Goal: Obtain resource: Download file/media

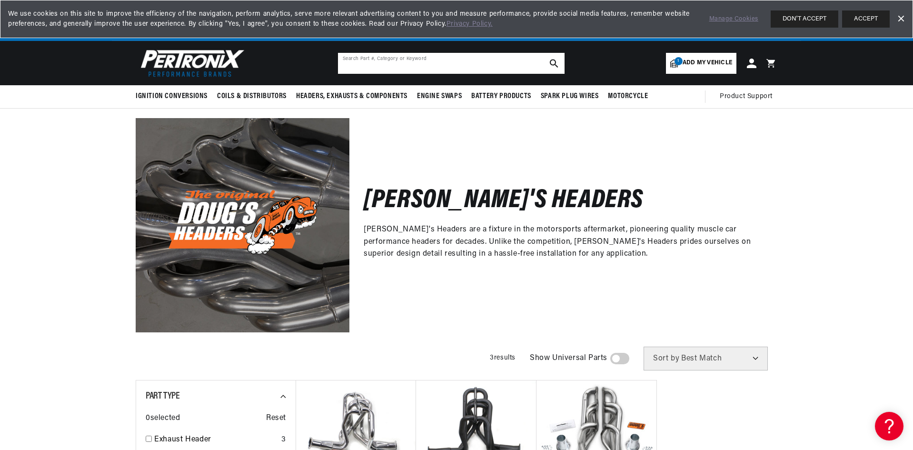
click at [407, 64] on input "text" at bounding box center [451, 63] width 227 height 21
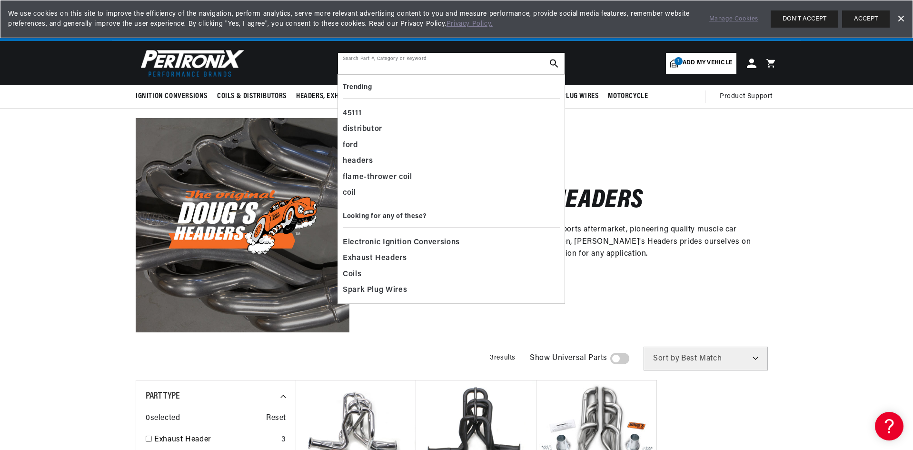
paste input "D564-B"
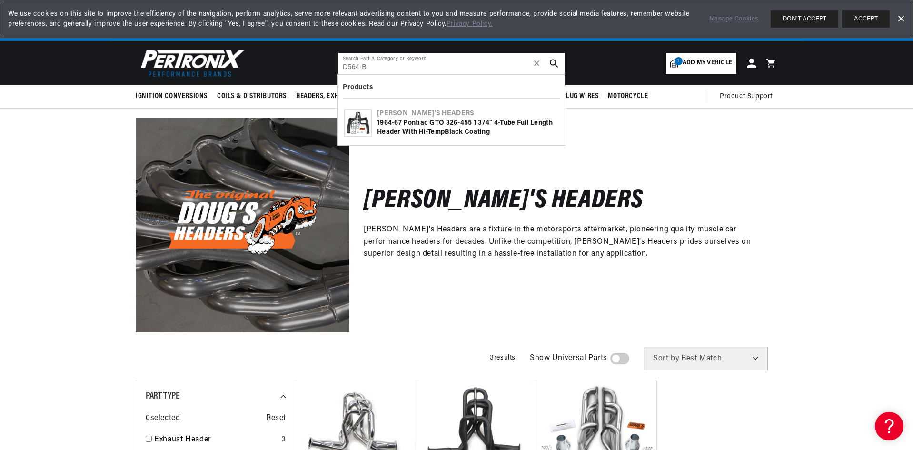
type input "D564-B"
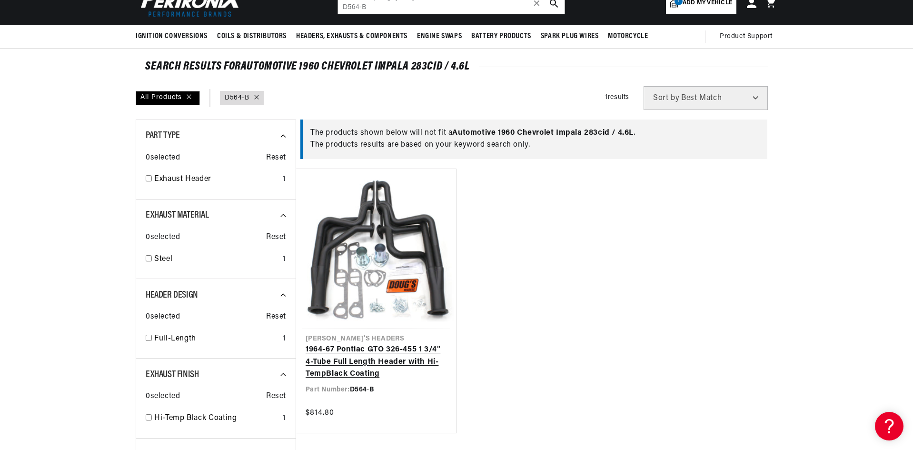
scroll to position [95, 0]
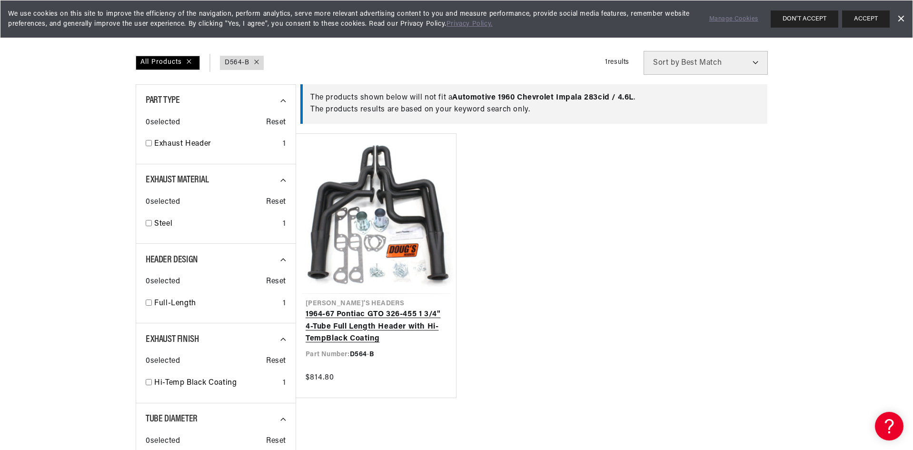
click at [424, 321] on link "1964-67 Pontiac GTO 326-455 1 3/4" 4-Tu b e Full Length Header with Hi-Temp B l…" at bounding box center [375, 326] width 141 height 37
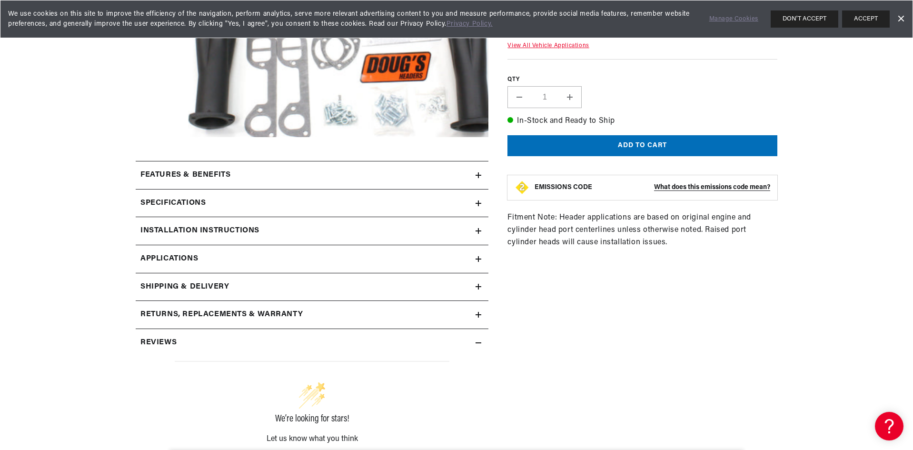
scroll to position [286, 0]
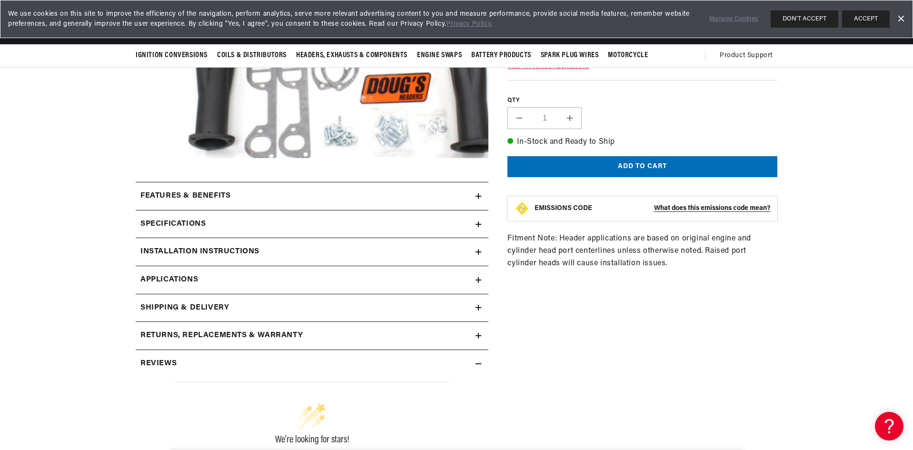
click at [482, 277] on link "Applications" at bounding box center [312, 280] width 353 height 28
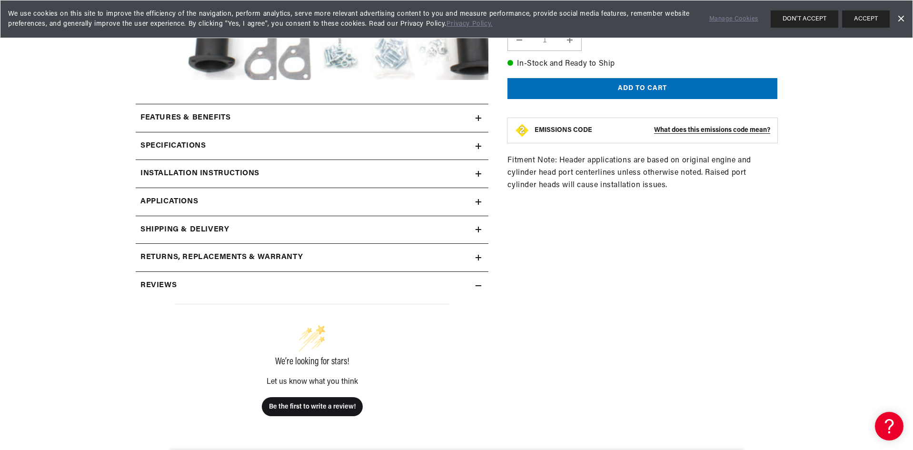
scroll to position [381, 0]
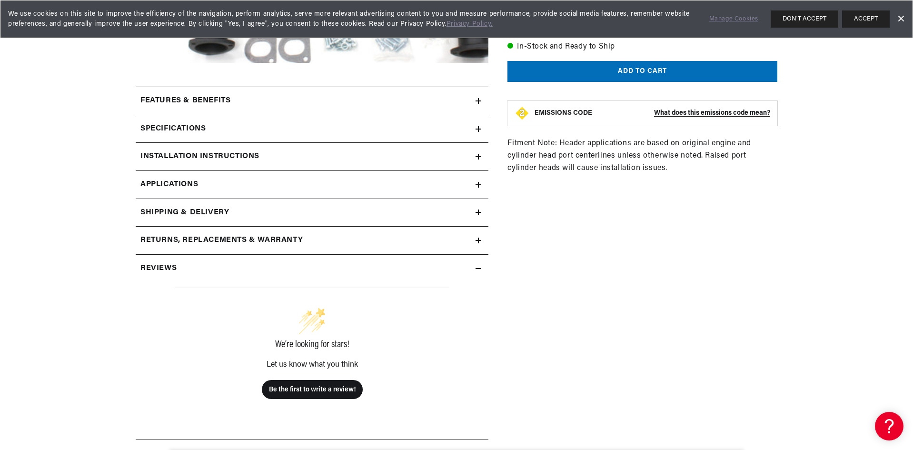
click at [477, 128] on icon at bounding box center [478, 129] width 6 height 6
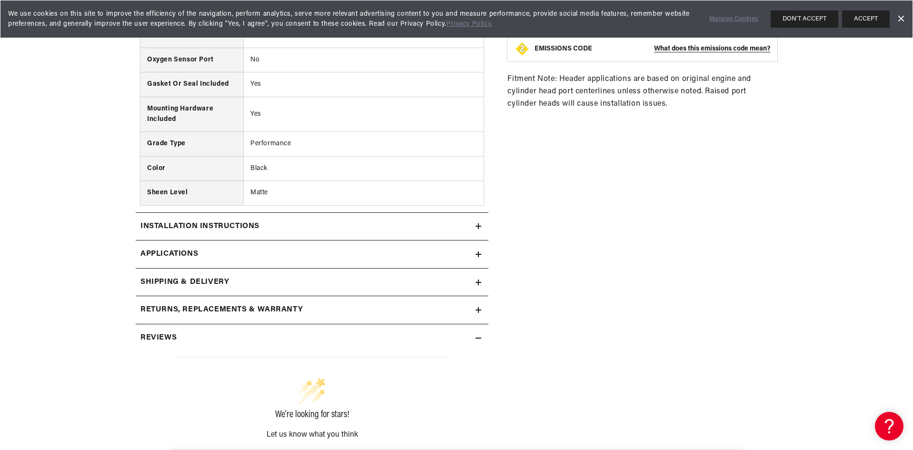
scroll to position [714, 0]
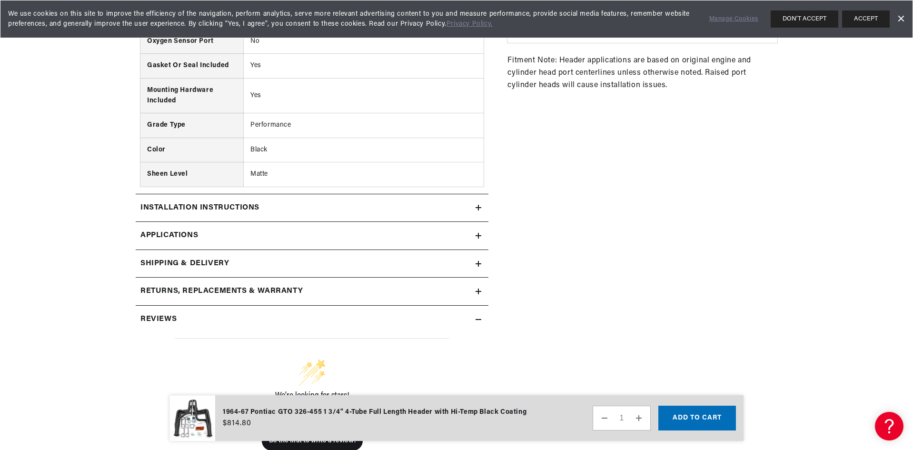
click at [484, 207] on summary "Installation instructions" at bounding box center [312, 208] width 353 height 28
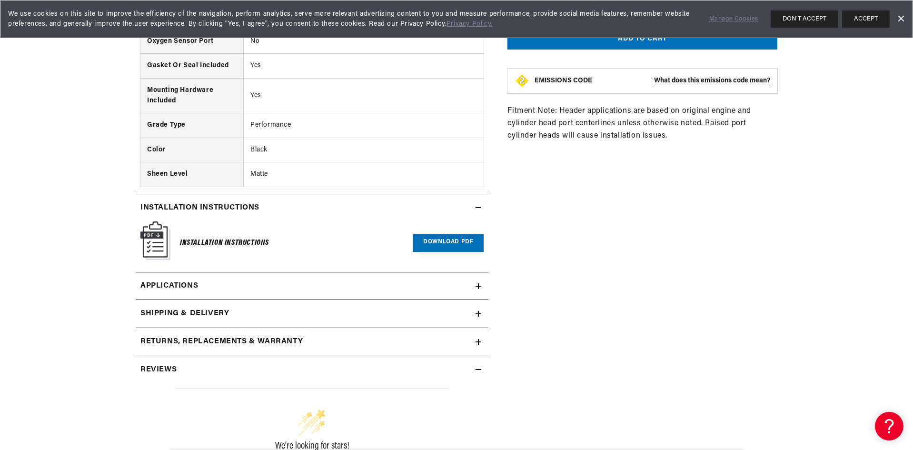
click at [243, 242] on h6 "Installation Instructions" at bounding box center [224, 242] width 89 height 13
click at [439, 243] on link "Download PDF" at bounding box center [448, 243] width 71 height 18
click at [443, 241] on link "Download PDF" at bounding box center [448, 243] width 71 height 18
